Goal: Task Accomplishment & Management: Use online tool/utility

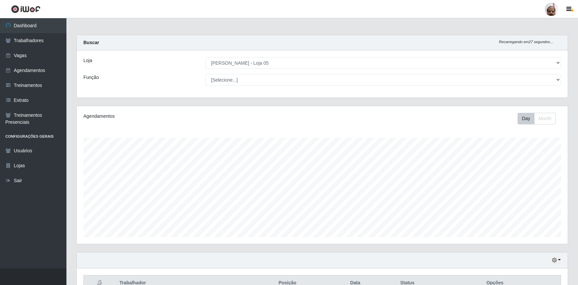
select select "252"
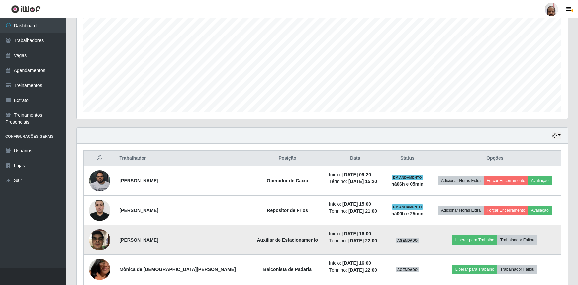
scroll to position [128, 0]
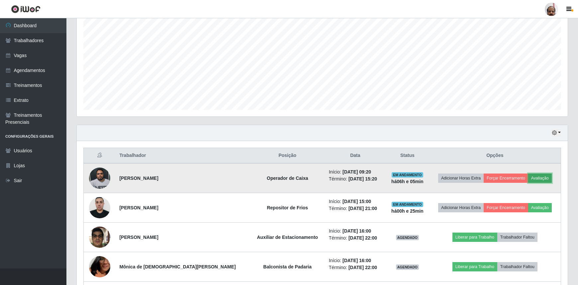
click at [532, 178] on button "Avaliação" at bounding box center [540, 178] width 24 height 9
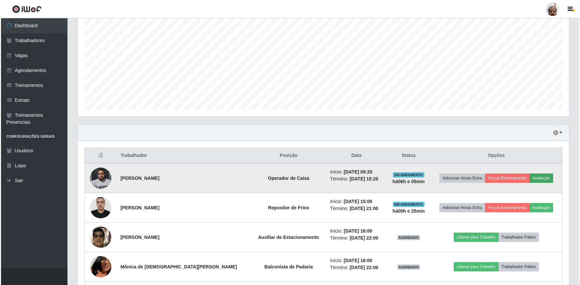
scroll to position [138, 488]
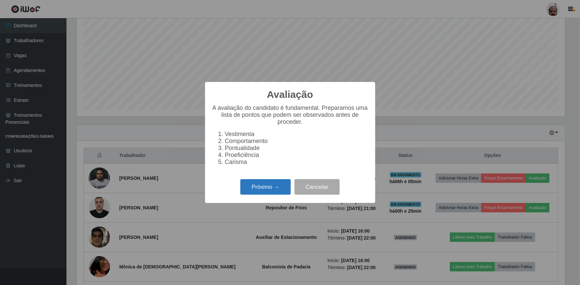
click at [268, 190] on button "Próximo →" at bounding box center [265, 187] width 50 height 16
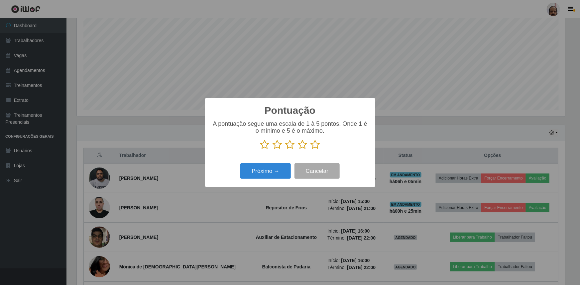
click at [292, 146] on icon at bounding box center [289, 145] width 9 height 10
click at [285, 150] on input "radio" at bounding box center [285, 150] width 0 height 0
click at [267, 170] on button "Próximo →" at bounding box center [265, 171] width 50 height 16
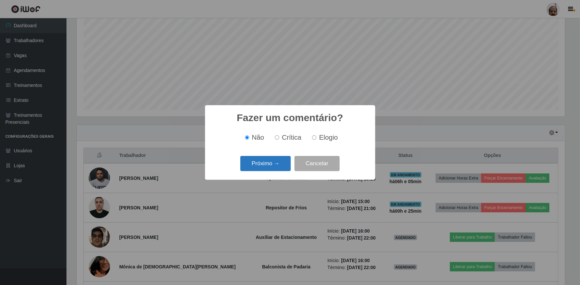
click at [268, 165] on button "Próximo →" at bounding box center [265, 164] width 50 height 16
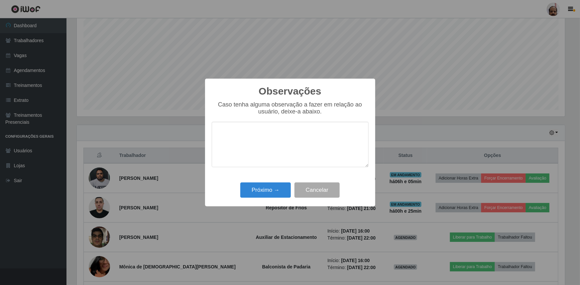
click at [233, 131] on textarea at bounding box center [290, 144] width 157 height 45
type textarea "O colaborador teve falta de caixa no valor de R$ 149,89."
click at [266, 190] on button "Próximo →" at bounding box center [265, 191] width 50 height 16
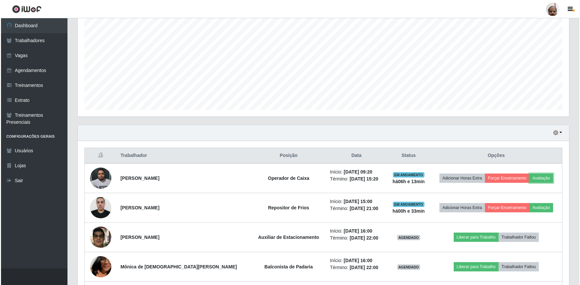
scroll to position [138, 491]
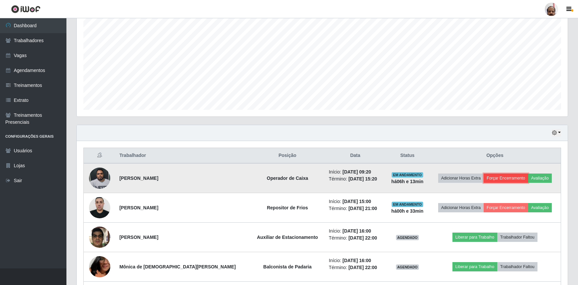
click at [502, 176] on button "Forçar Encerramento" at bounding box center [506, 178] width 45 height 9
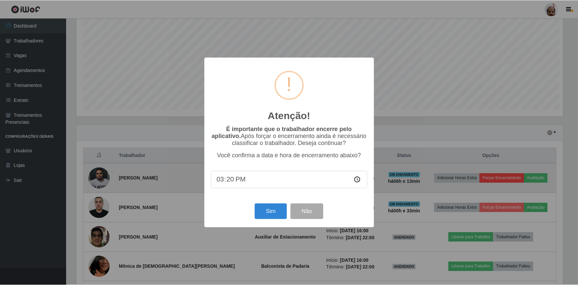
scroll to position [138, 488]
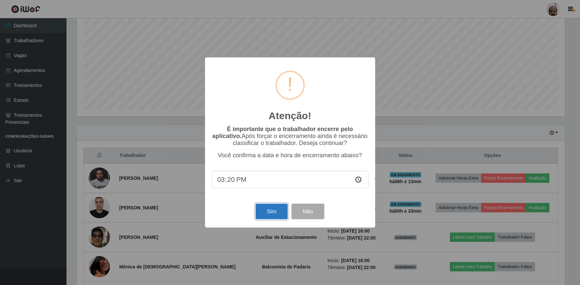
click at [278, 214] on button "Sim" at bounding box center [271, 212] width 32 height 16
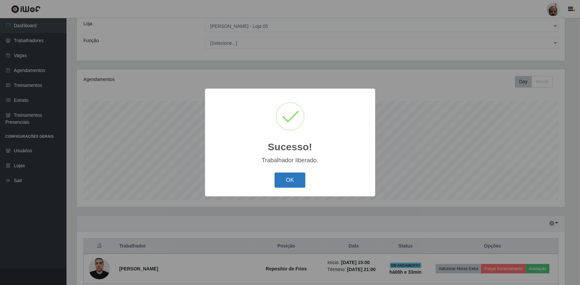
click at [291, 179] on button "OK" at bounding box center [289, 181] width 31 height 16
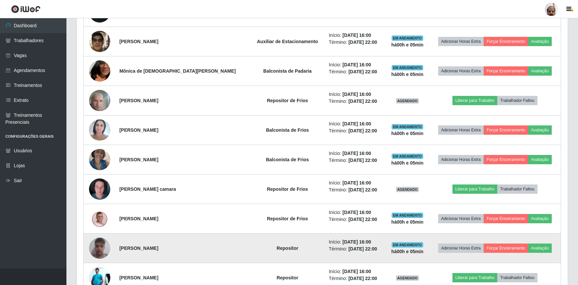
scroll to position [309, 0]
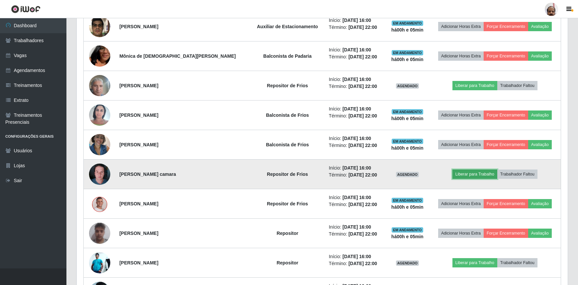
click at [472, 172] on button "Liberar para Trabalho" at bounding box center [474, 174] width 45 height 9
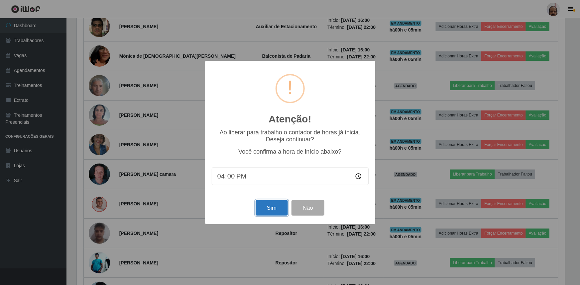
click at [265, 209] on button "Sim" at bounding box center [271, 208] width 32 height 16
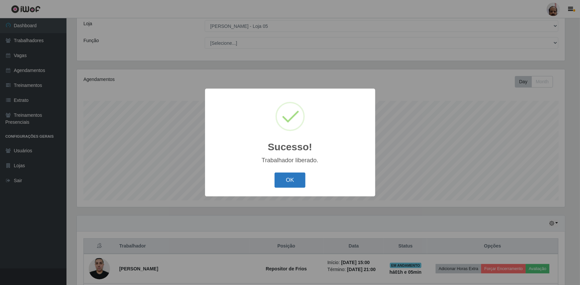
click at [285, 177] on button "OK" at bounding box center [289, 181] width 31 height 16
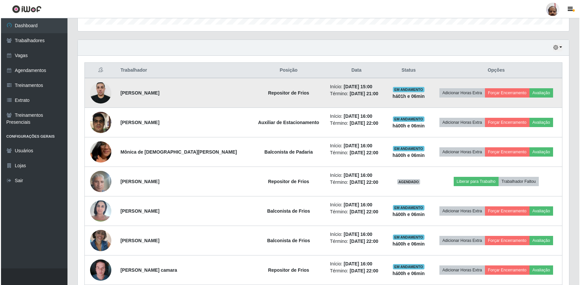
scroll to position [218, 0]
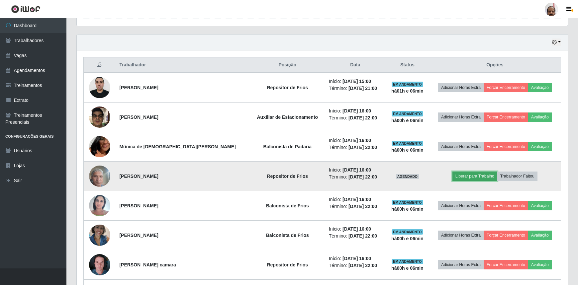
click at [466, 176] on button "Liberar para Trabalho" at bounding box center [474, 176] width 45 height 9
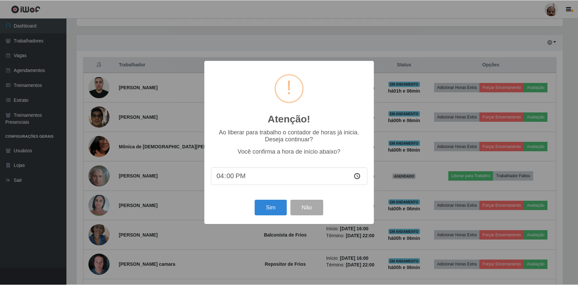
scroll to position [138, 488]
click at [269, 210] on button "Sim" at bounding box center [271, 208] width 32 height 16
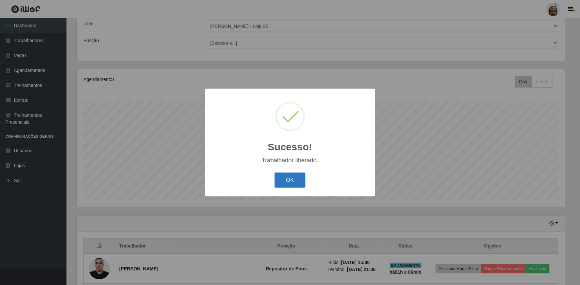
click at [289, 173] on button "OK" at bounding box center [289, 181] width 31 height 16
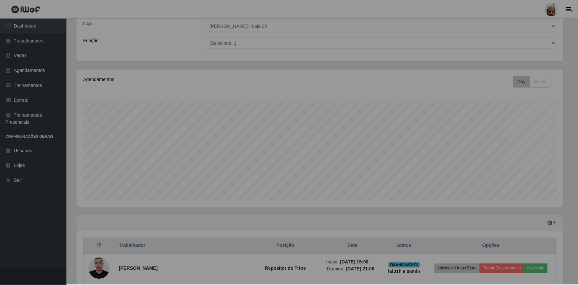
scroll to position [138, 491]
